Goal: Task Accomplishment & Management: Use online tool/utility

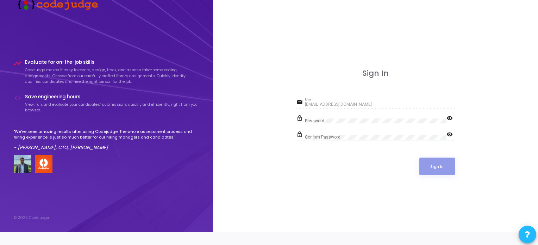
scroll to position [20, 0]
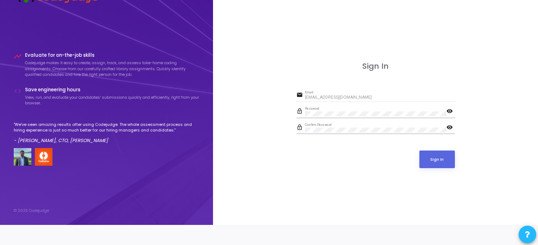
click at [450, 111] on mat-icon "visibility" at bounding box center [450, 111] width 8 height 8
click at [447, 127] on mat-icon "visibility" at bounding box center [450, 128] width 8 height 8
click at [439, 153] on button "Sign In" at bounding box center [437, 159] width 36 height 18
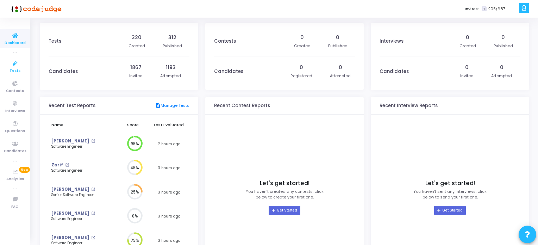
click at [12, 68] on span "Tests" at bounding box center [15, 71] width 11 height 6
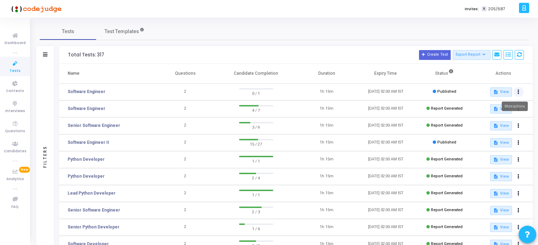
click at [518, 94] on icon at bounding box center [518, 92] width 2 height 4
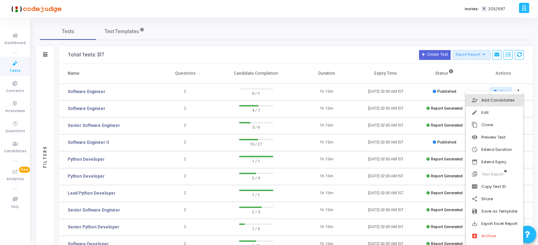
drag, startPoint x: 504, startPoint y: 106, endPoint x: 509, endPoint y: 114, distance: 9.3
click at [509, 114] on div "person_add_alt Add Candidates edit Edit content_copy Clone visibility Preview T…" at bounding box center [494, 167] width 57 height 153
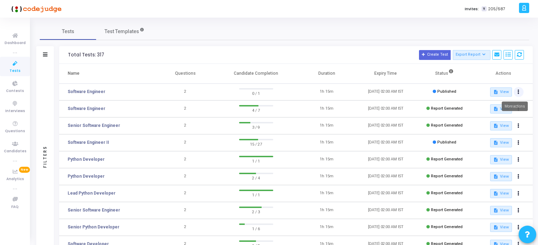
click at [515, 91] on button at bounding box center [519, 92] width 10 height 10
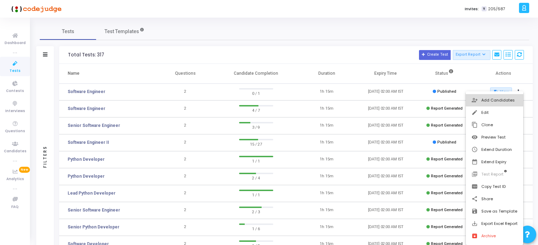
click at [477, 99] on mat-icon "person_add_alt" at bounding box center [474, 100] width 7 height 7
